Goal: Task Accomplishment & Management: Manage account settings

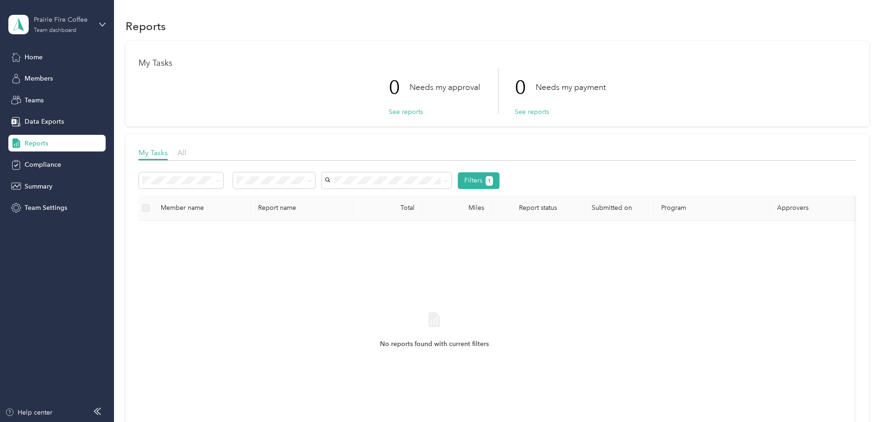
click at [64, 26] on div "Prairie Fire Coffee Team dashboard" at bounding box center [63, 24] width 58 height 19
drag, startPoint x: 333, startPoint y: 104, endPoint x: 341, endPoint y: 106, distance: 8.5
click at [333, 103] on div "0 Needs my approval See reports 0 Needs my payment See reports" at bounding box center [498, 90] width 718 height 45
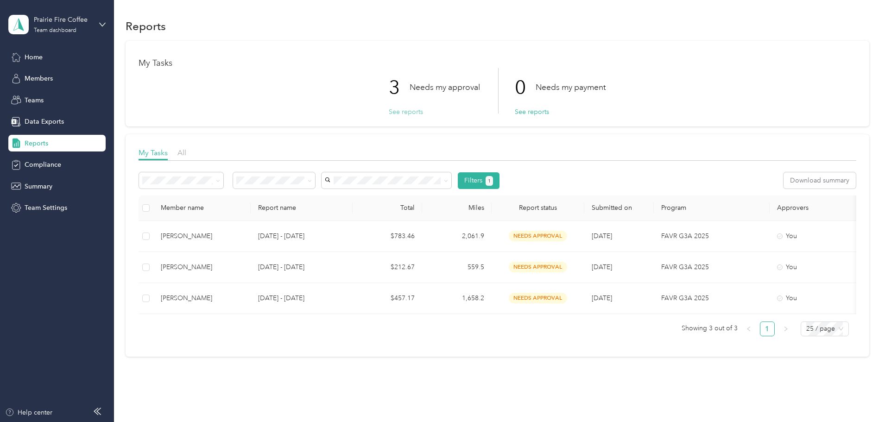
click at [402, 107] on button "See reports" at bounding box center [406, 112] width 34 height 10
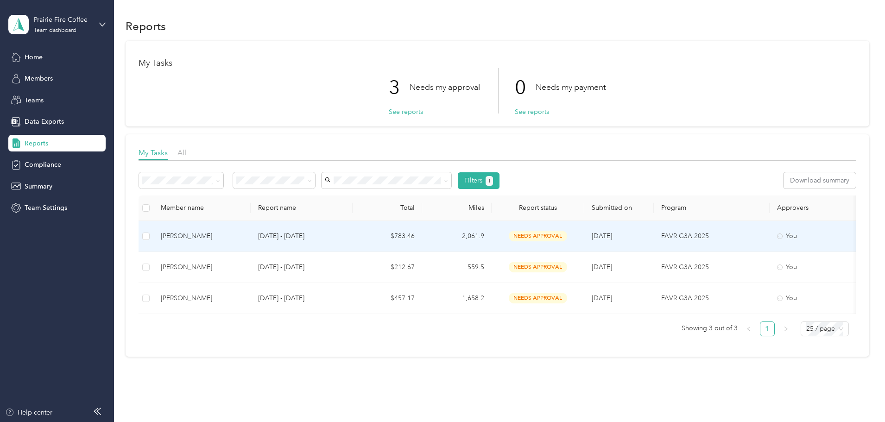
click at [243, 239] on div "Dakota Woodworth" at bounding box center [202, 236] width 83 height 10
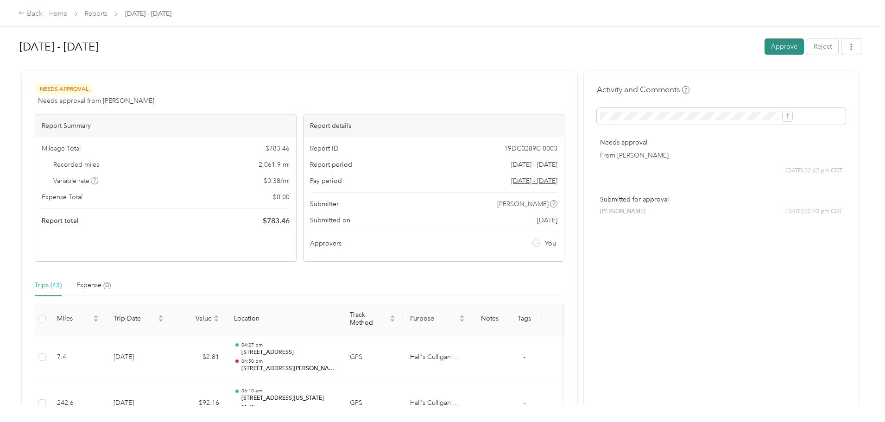
click at [765, 48] on button "Approve" at bounding box center [784, 46] width 39 height 16
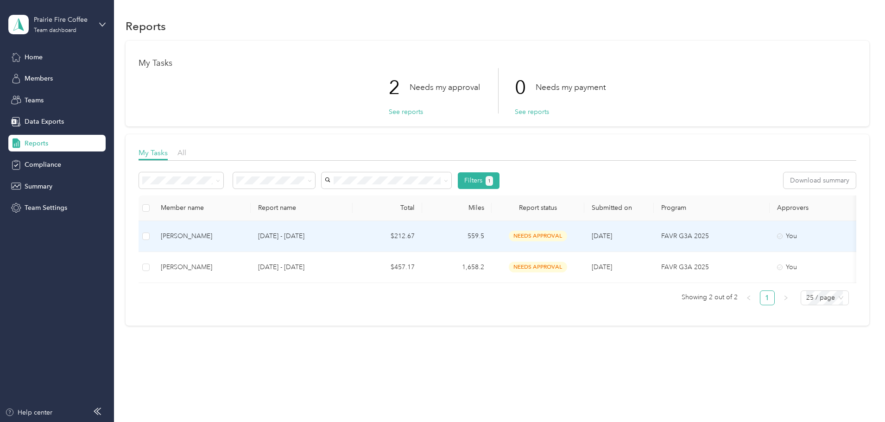
click at [243, 236] on div "James Wyant" at bounding box center [202, 236] width 83 height 10
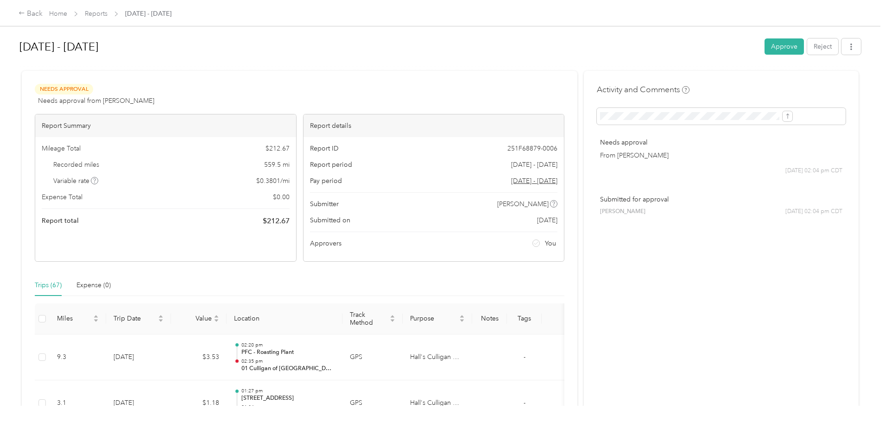
click at [765, 48] on button "Approve" at bounding box center [784, 46] width 39 height 16
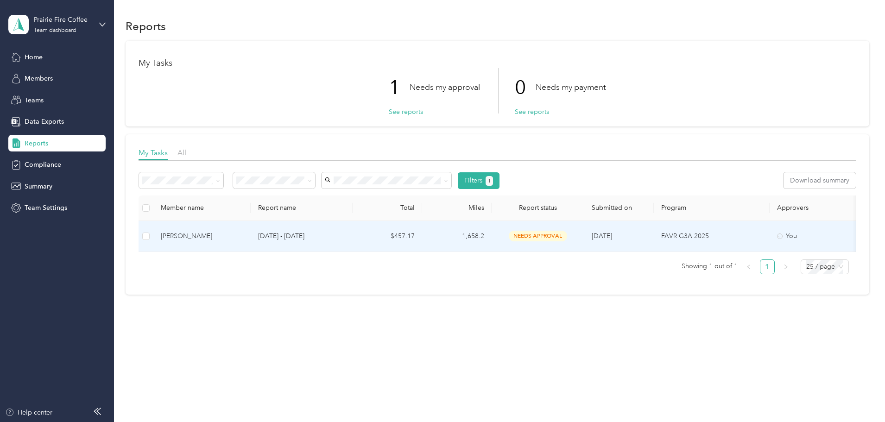
click at [328, 233] on p "Sep 1 - 30, 2025" at bounding box center [301, 236] width 87 height 10
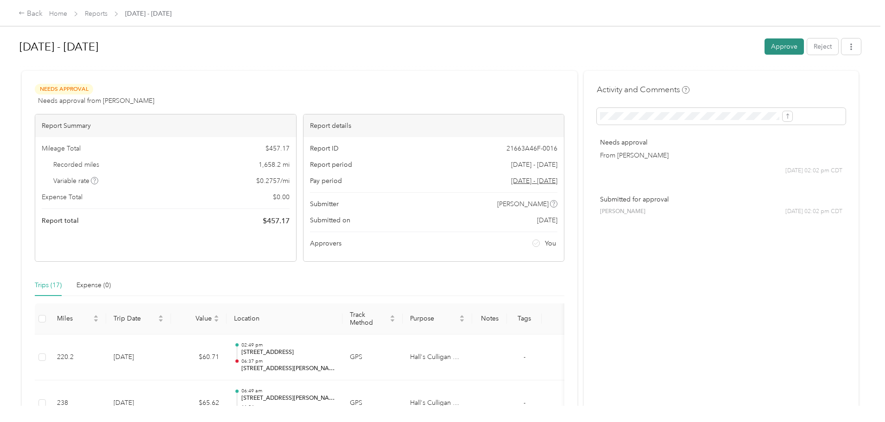
click at [765, 49] on button "Approve" at bounding box center [784, 46] width 39 height 16
